Goal: Find specific page/section

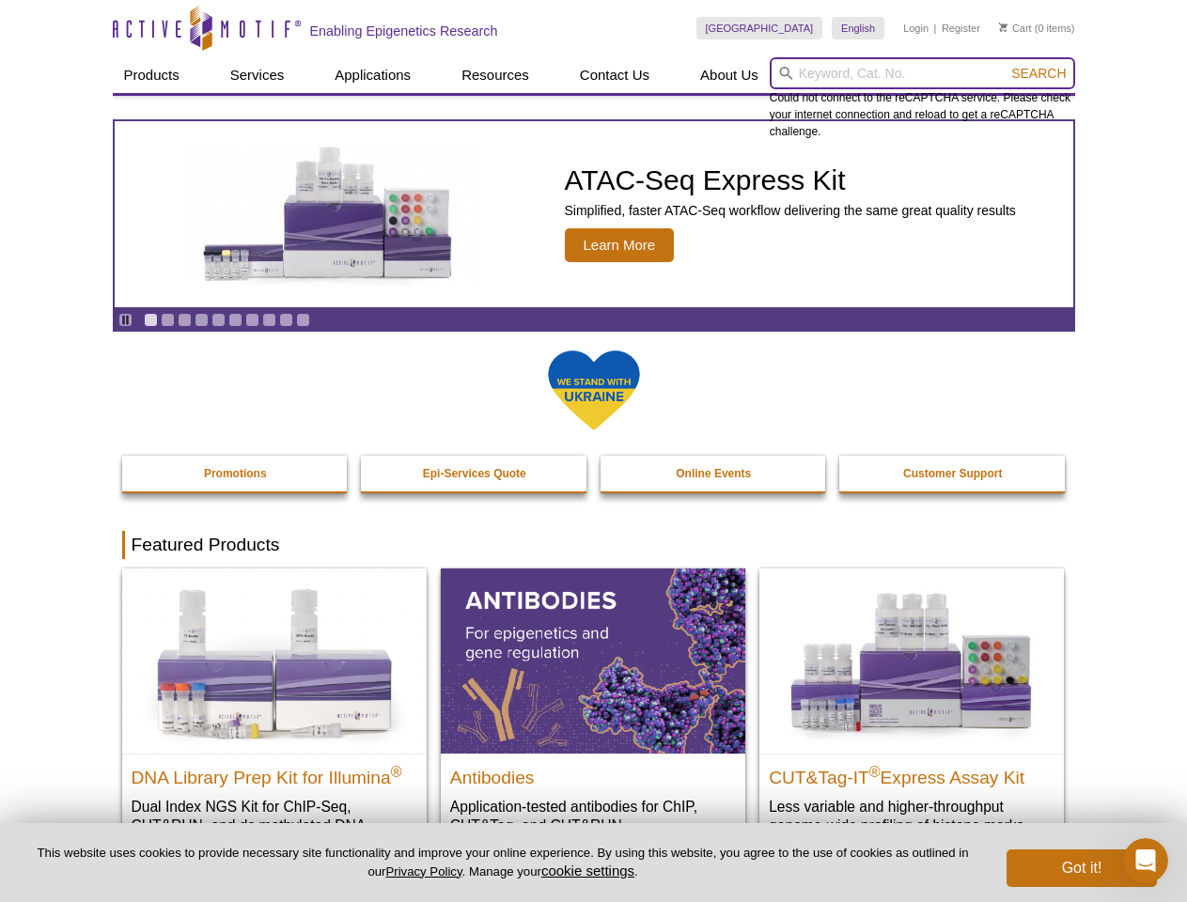
click at [922, 73] on input "search" at bounding box center [922, 73] width 305 height 32
click at [1039, 73] on span "Search" at bounding box center [1038, 73] width 55 height 15
click at [125, 320] on icon "Pause" at bounding box center [125, 320] width 12 height 12
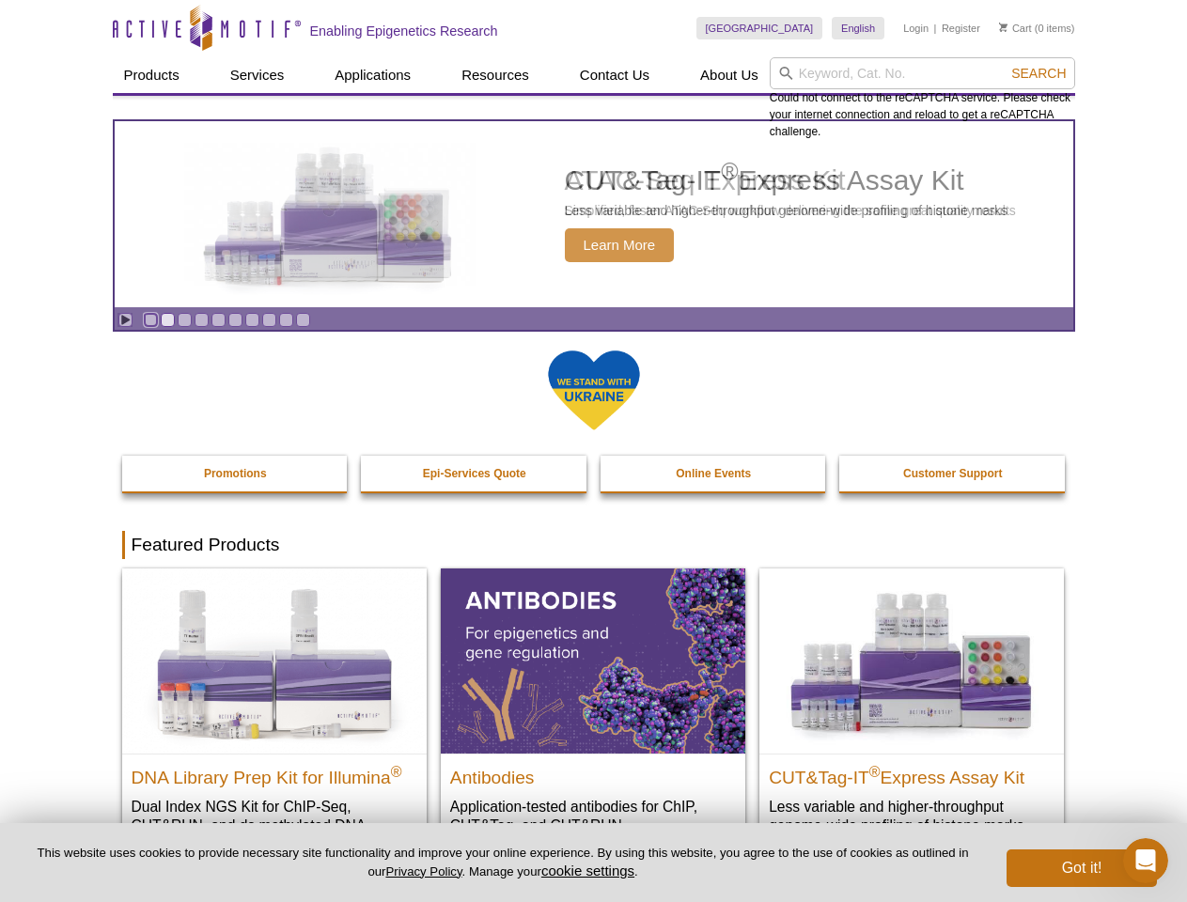
click at [150, 320] on link "Go to slide 1" at bounding box center [151, 320] width 14 height 14
click at [167, 320] on link "Go to slide 2" at bounding box center [168, 320] width 14 height 14
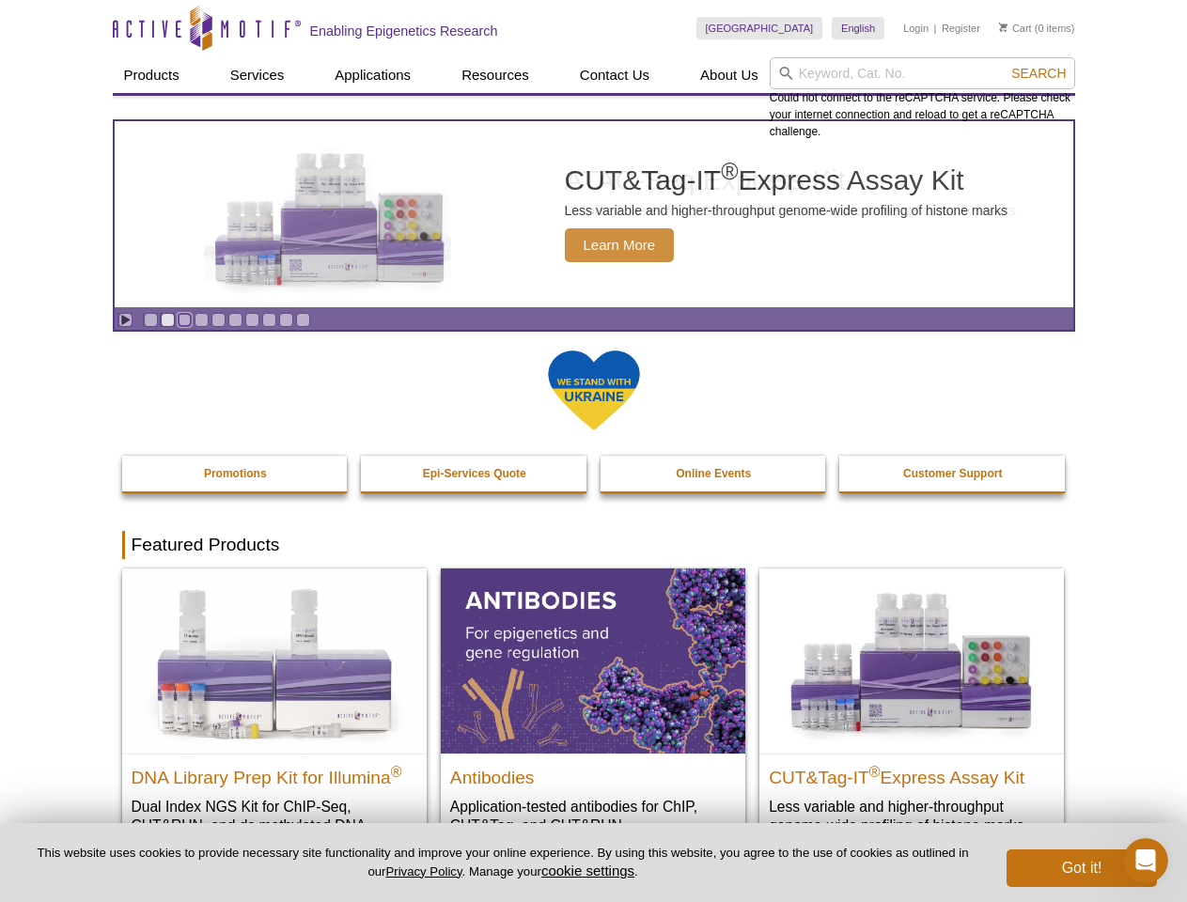
click at [184, 320] on link "Go to slide 3" at bounding box center [185, 320] width 14 height 14
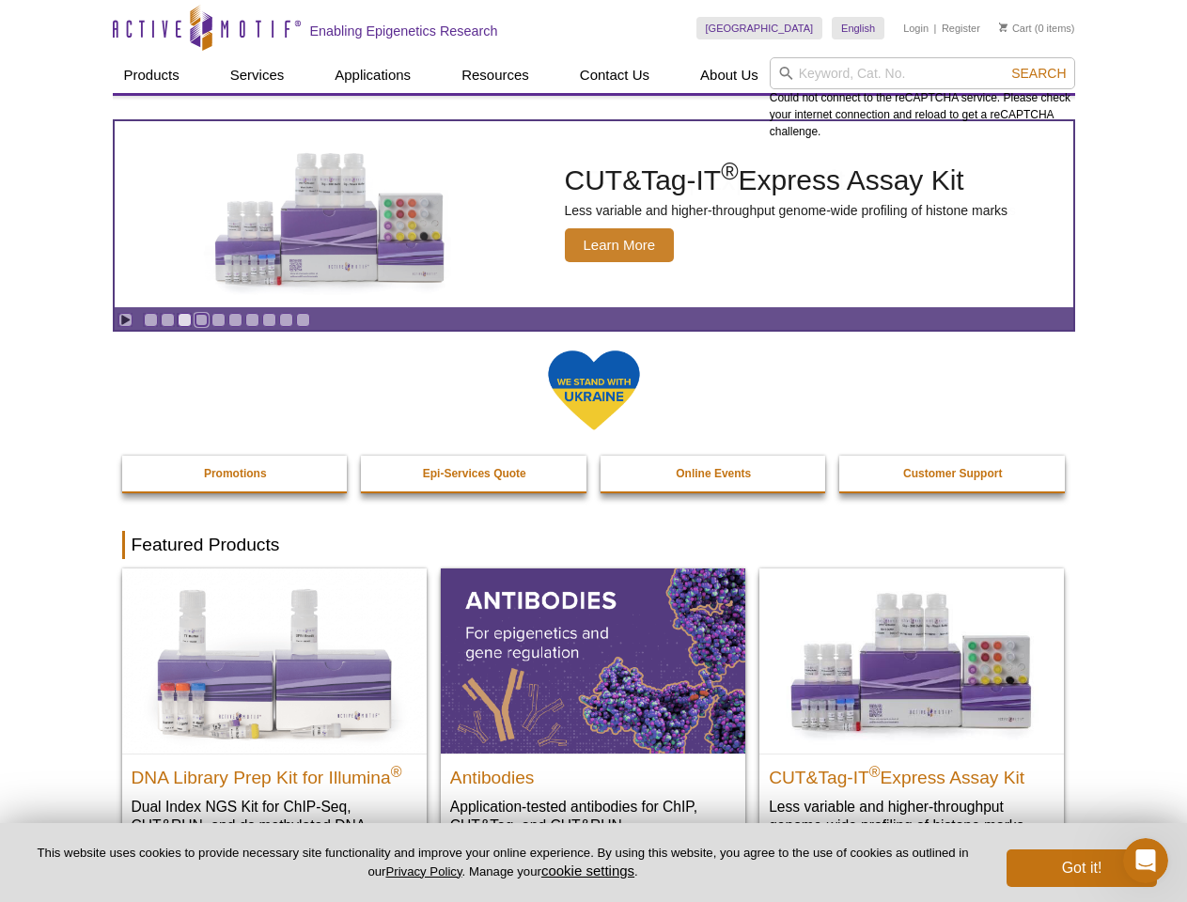
click at [201, 320] on link "Go to slide 4" at bounding box center [202, 320] width 14 height 14
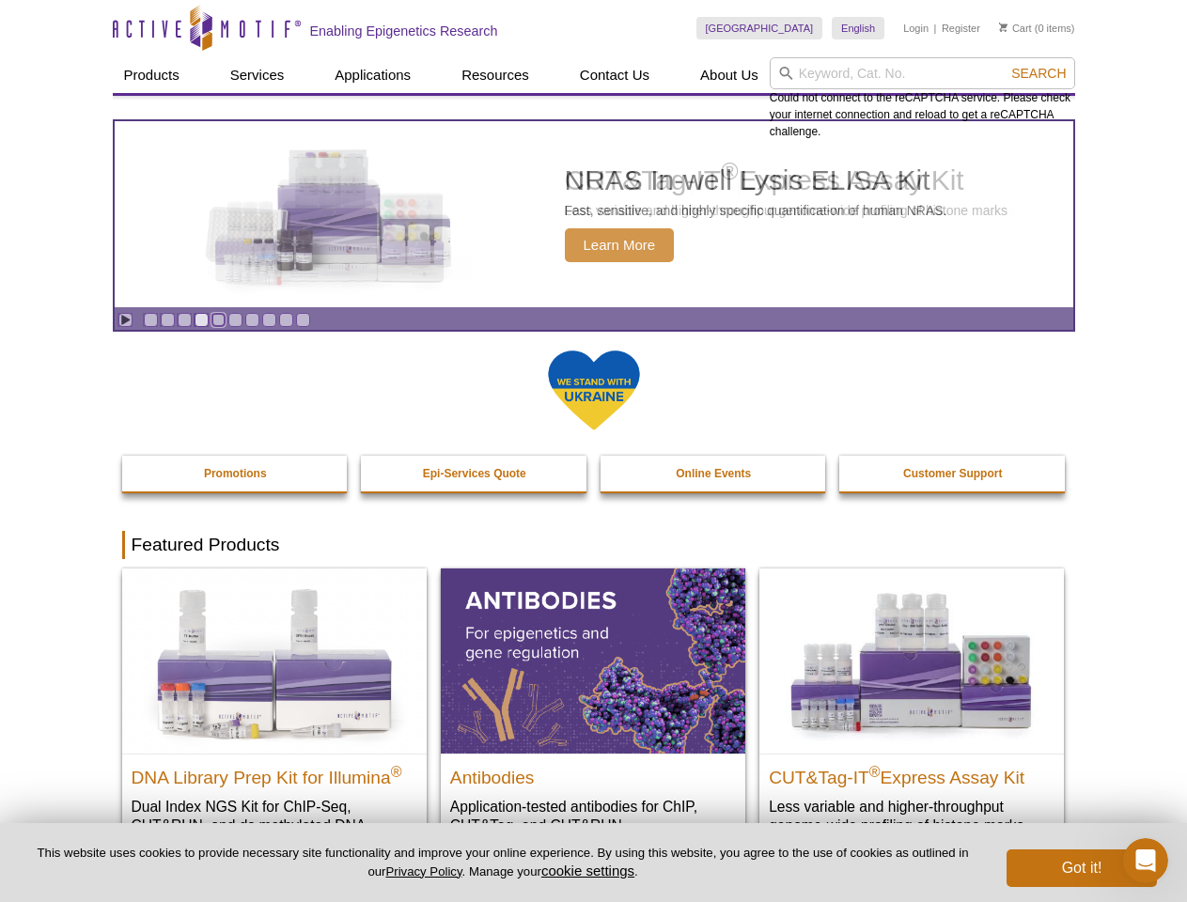
click at [218, 320] on link "Go to slide 5" at bounding box center [218, 320] width 14 height 14
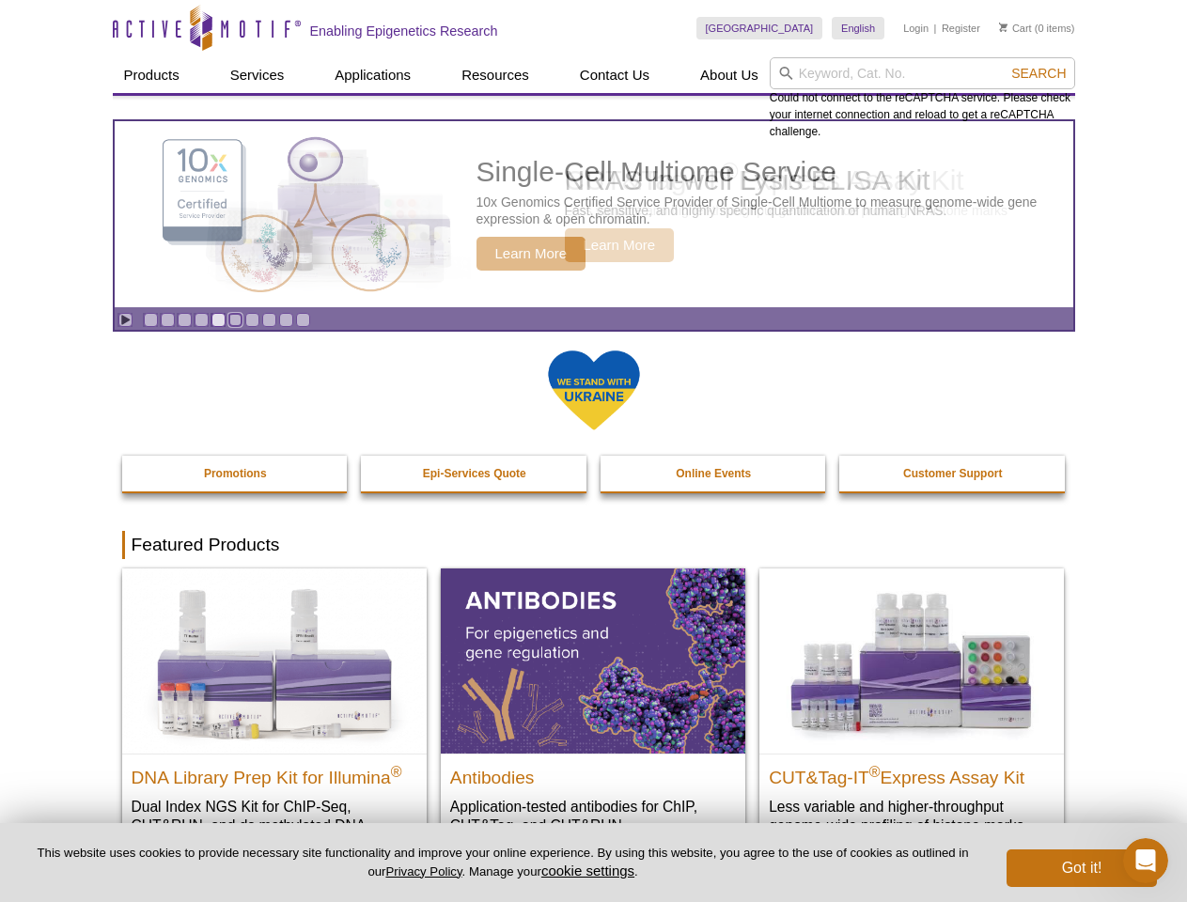
click at [235, 320] on link "Go to slide 6" at bounding box center [235, 320] width 14 height 14
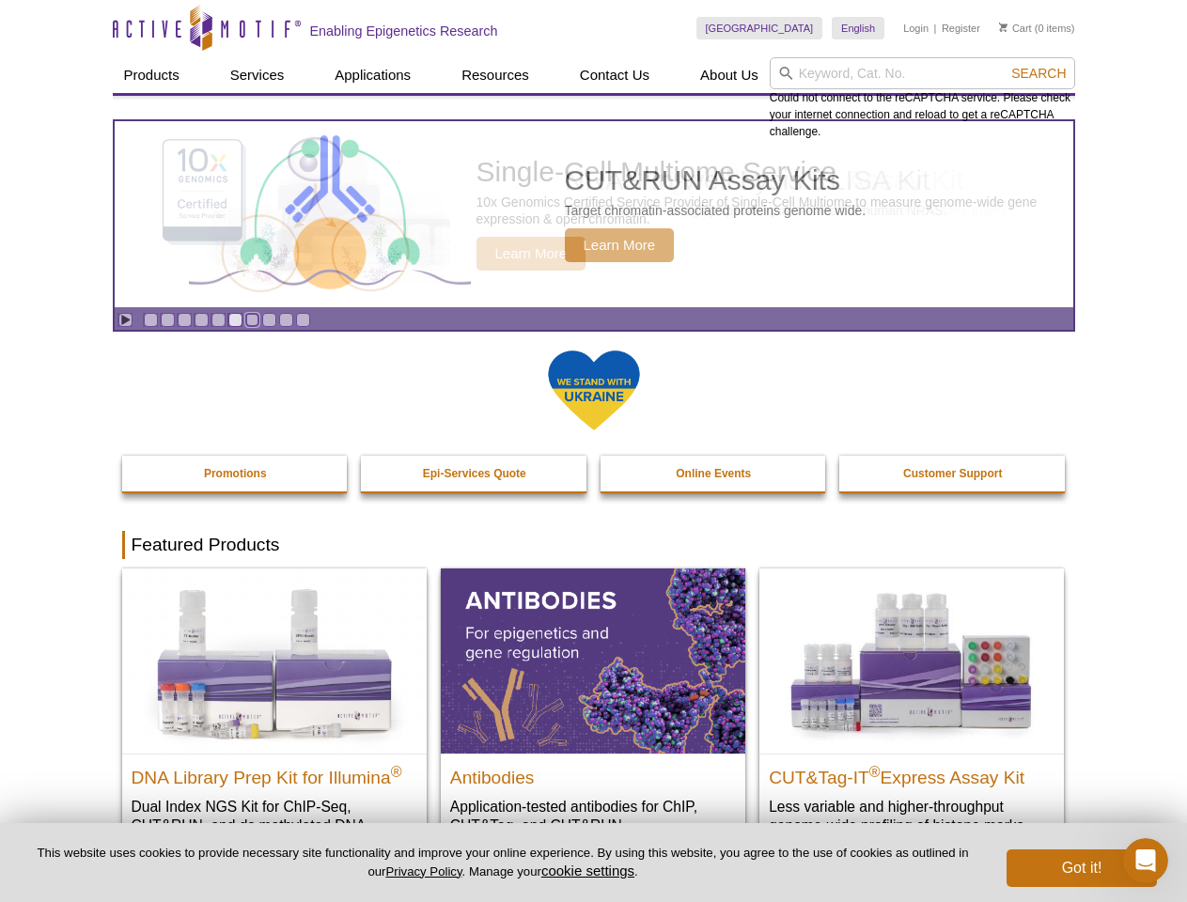
click at [252, 320] on link "Go to slide 7" at bounding box center [252, 320] width 14 height 14
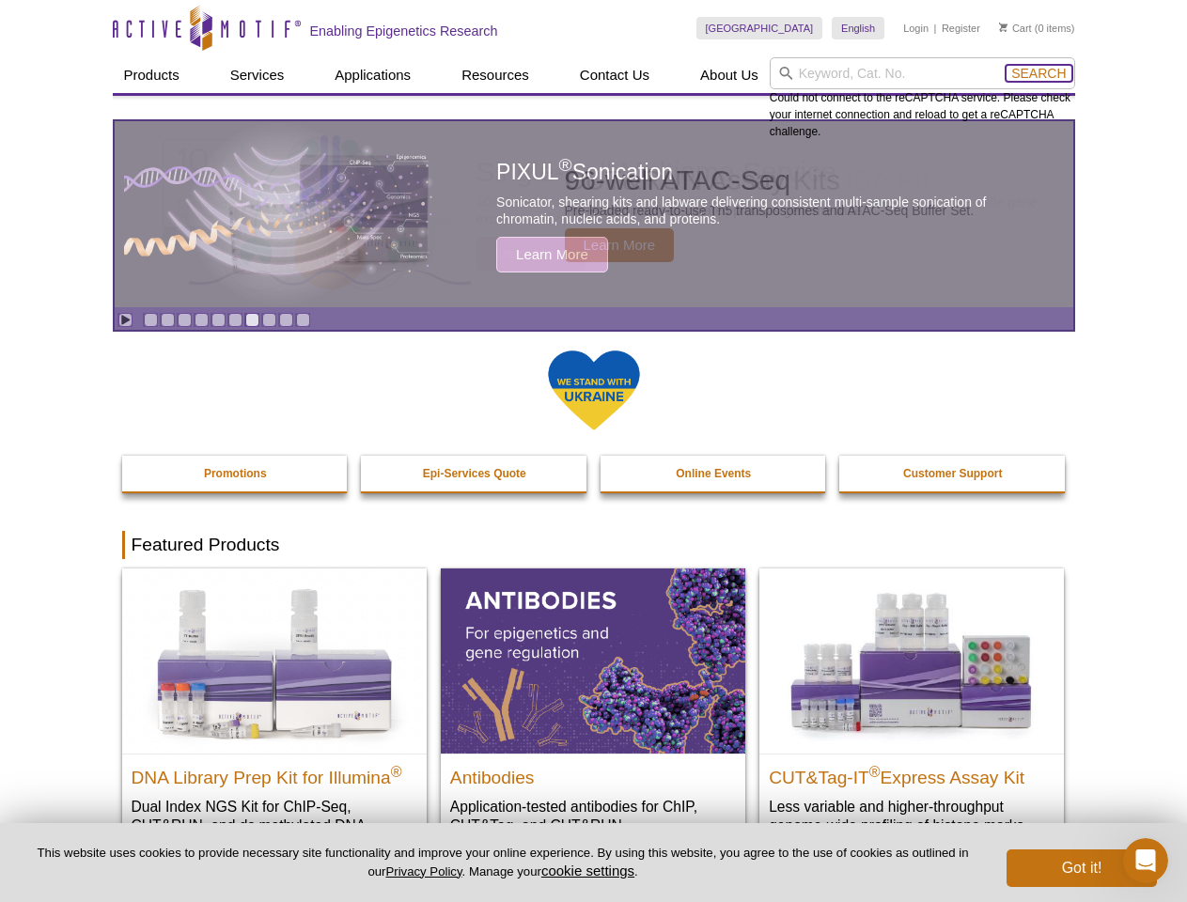
click at [1039, 73] on span "Search" at bounding box center [1038, 73] width 55 height 15
